Goal: Information Seeking & Learning: Learn about a topic

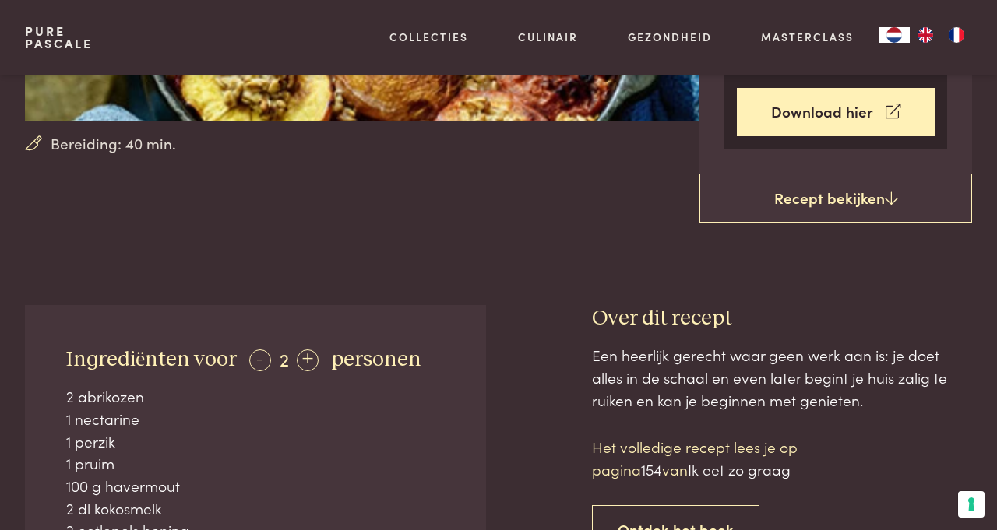
scroll to position [386, 0]
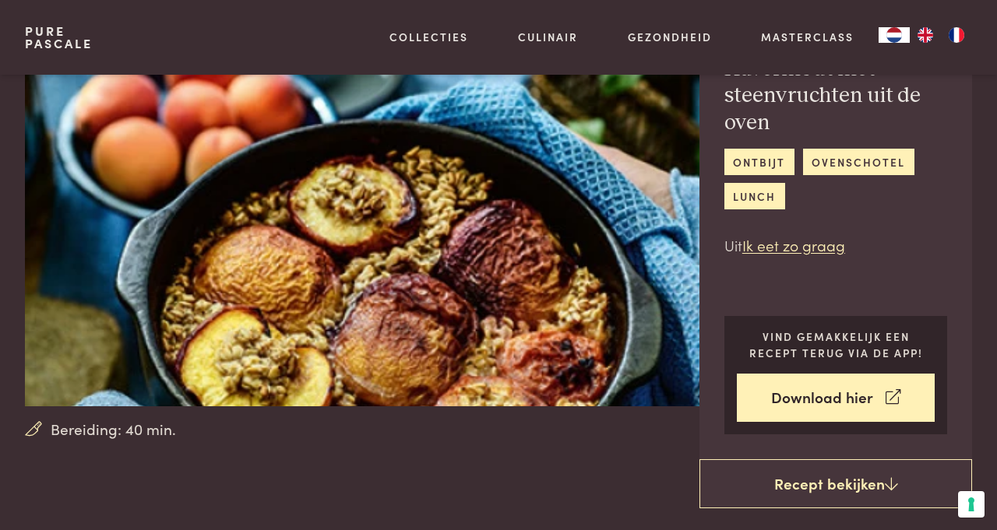
scroll to position [79, 0]
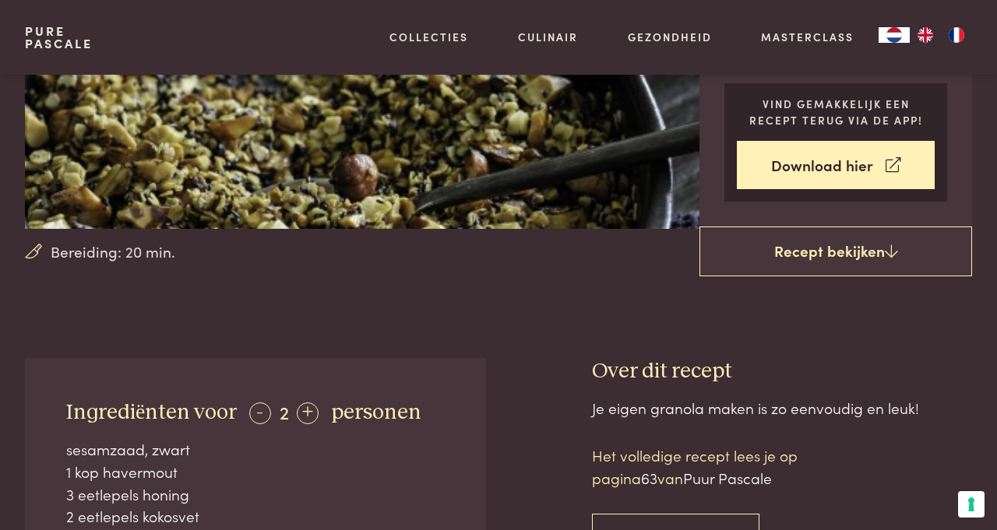
scroll to position [271, 0]
